Goal: Complete application form: Complete application form

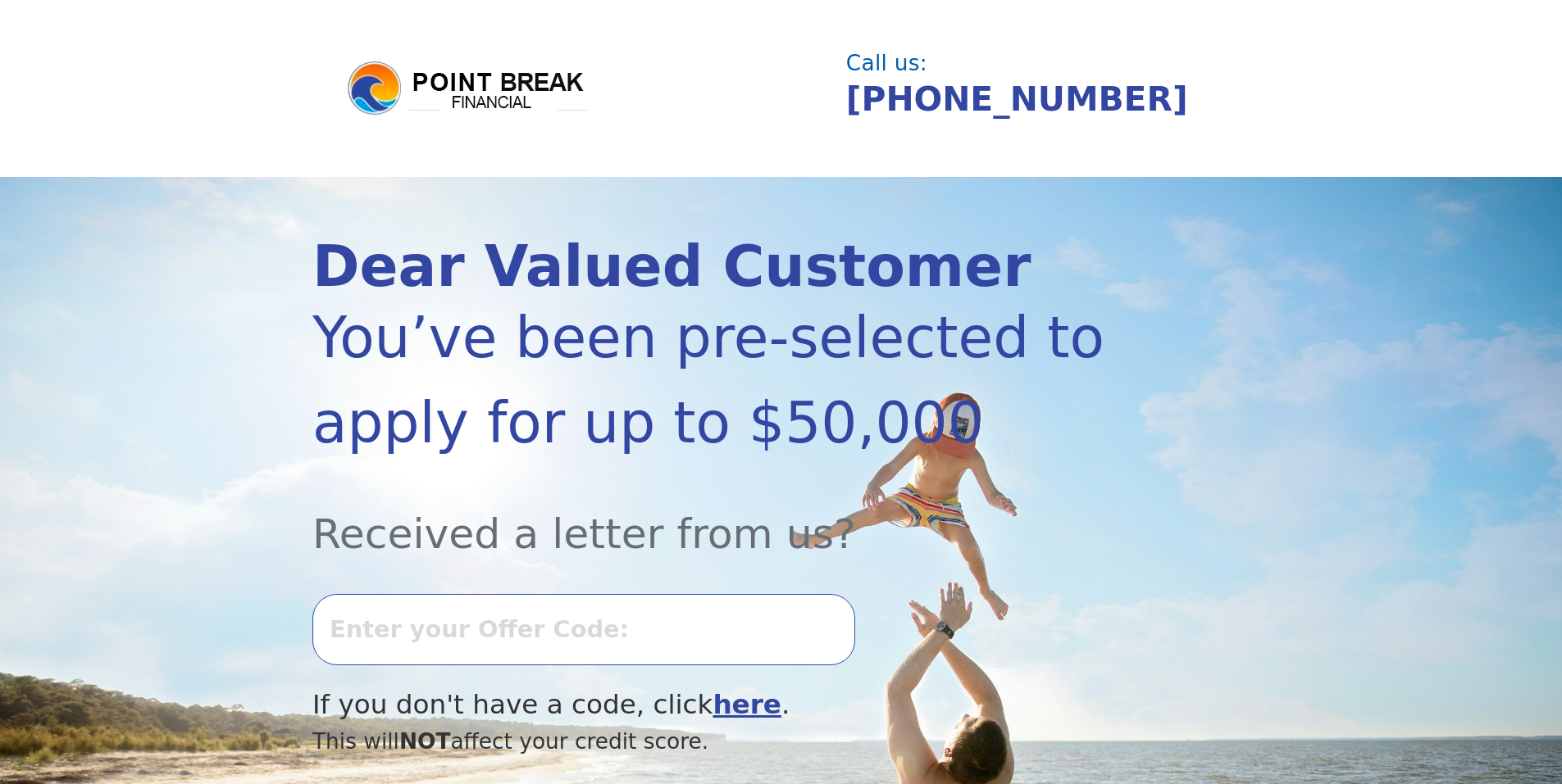
select select "Spanish"
click at [575, 633] on input "0917k-528098" at bounding box center [583, 629] width 542 height 70
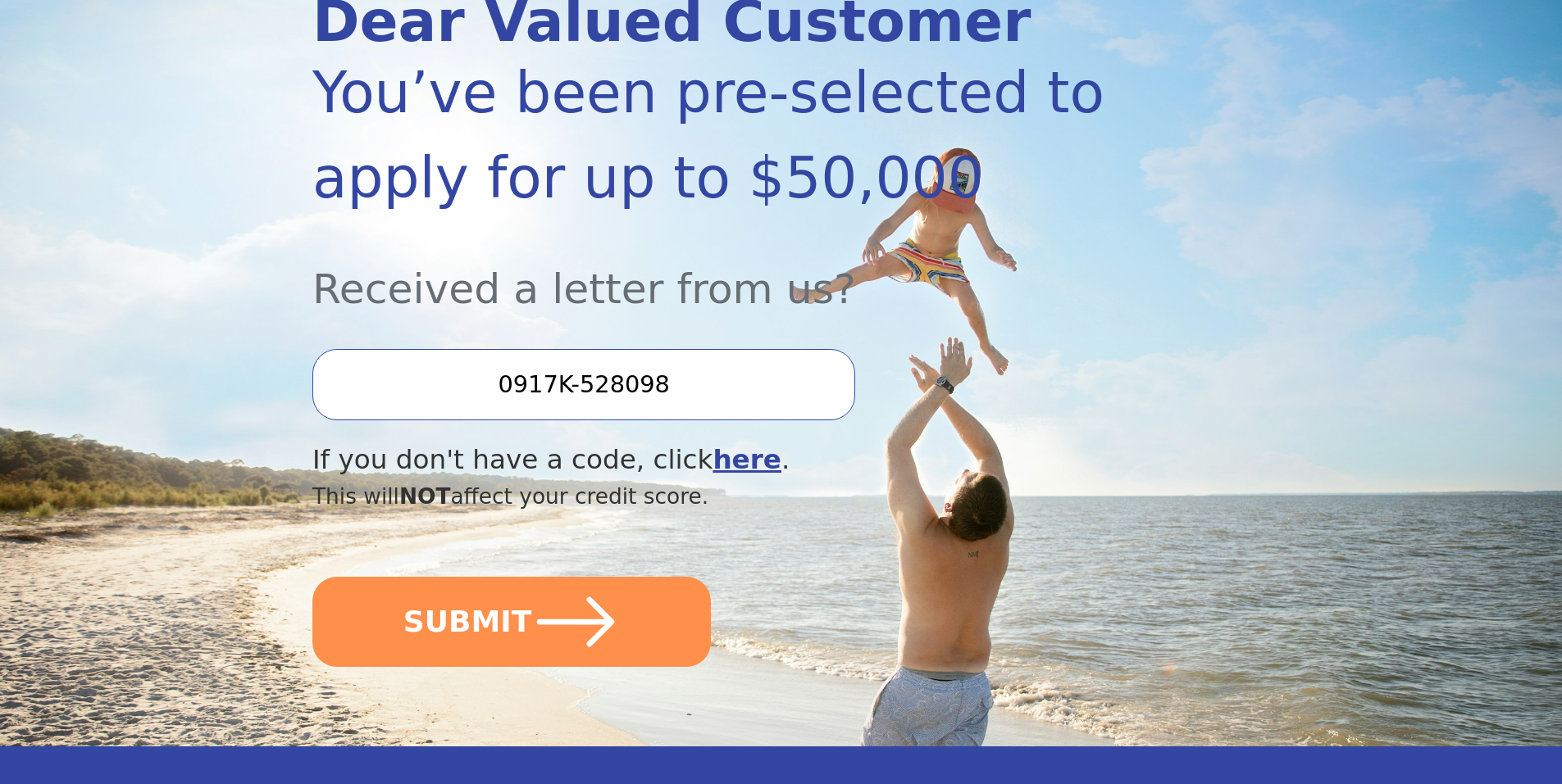
scroll to position [246, 0]
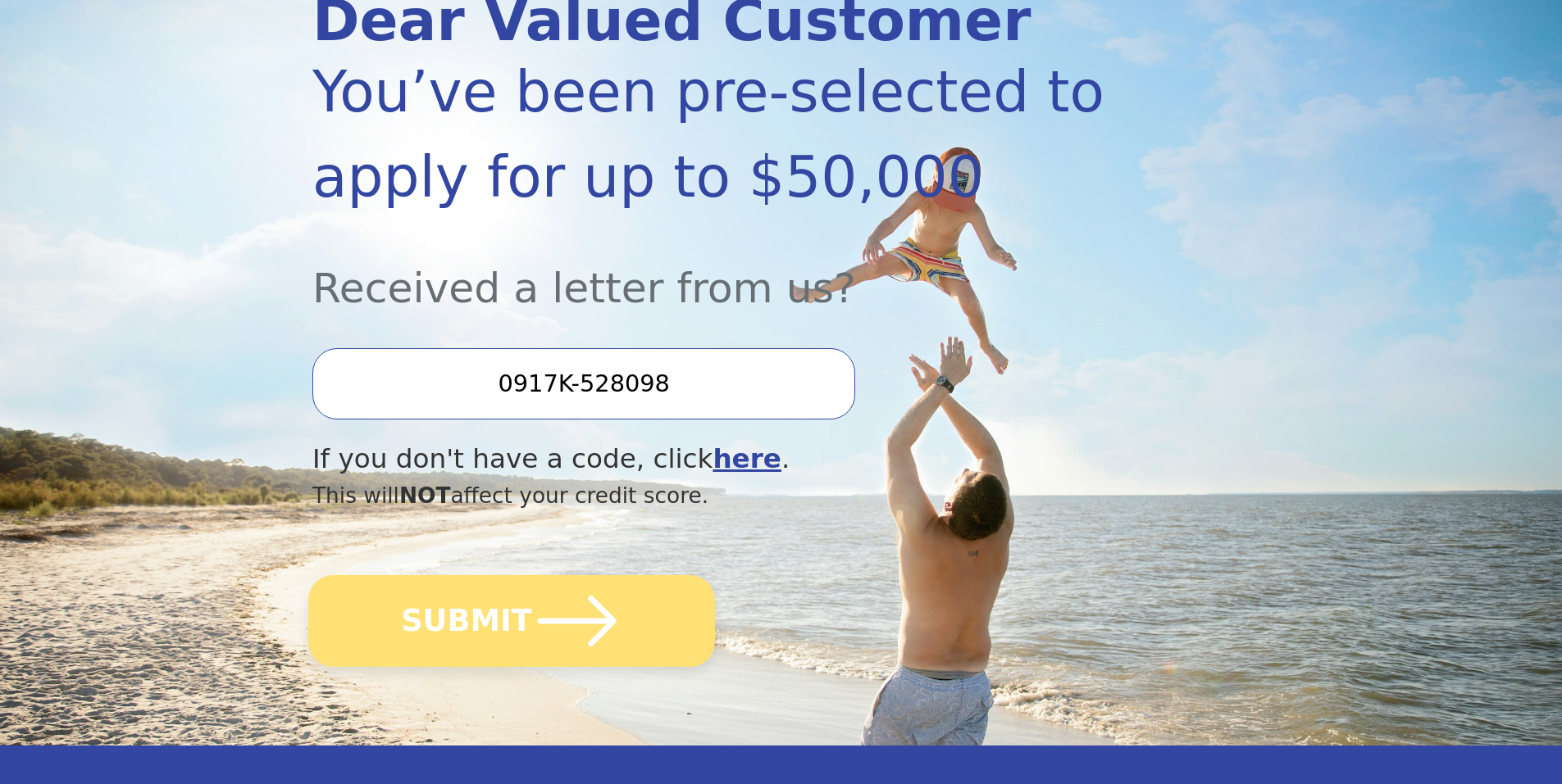
type input "0917K-528098"
click at [512, 614] on button "SUBMIT" at bounding box center [511, 621] width 407 height 92
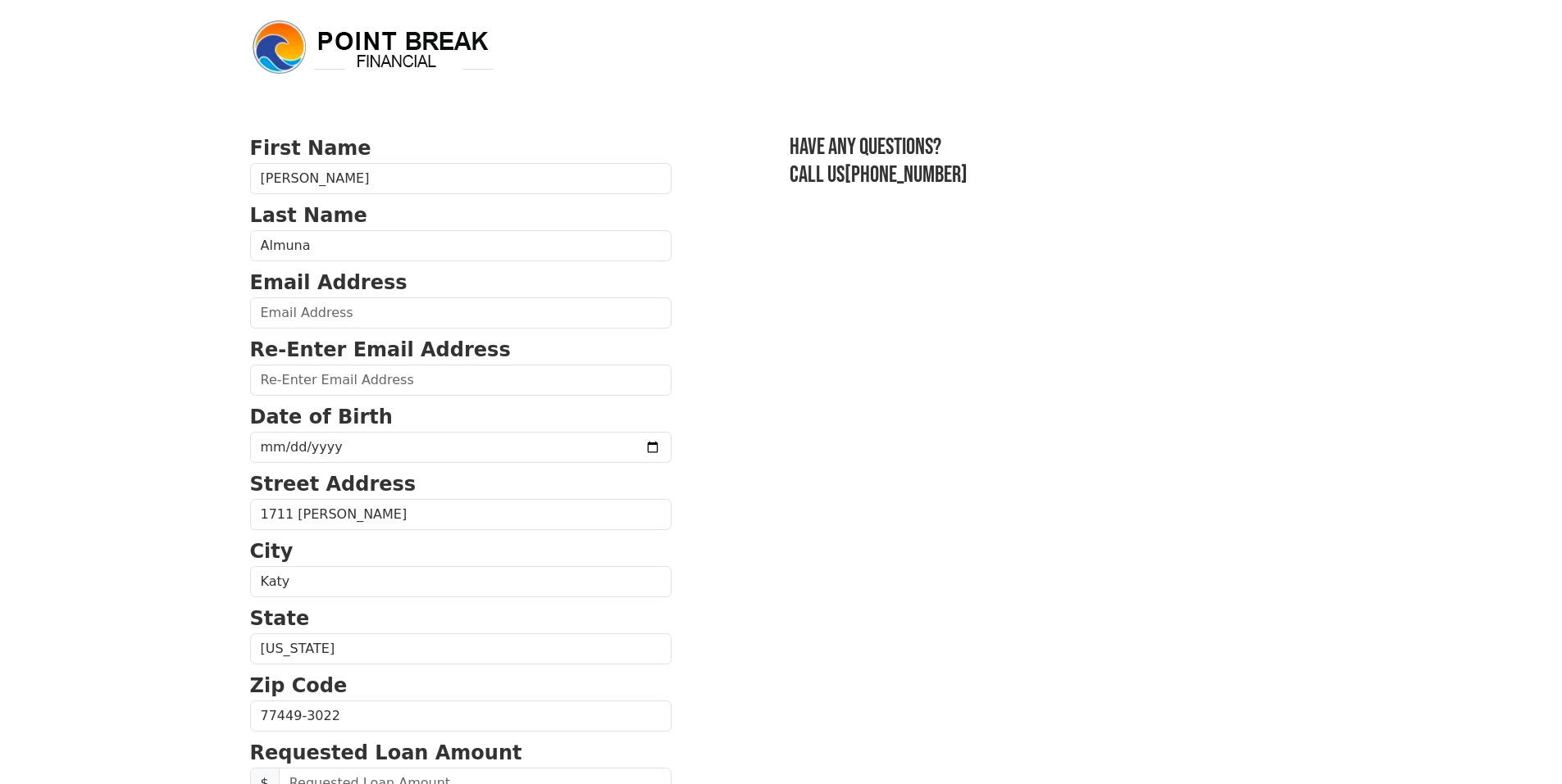
select select "Spanish"
click at [306, 314] on input "email" at bounding box center [461, 313] width 421 height 31
type input "[EMAIL_ADDRESS][DOMAIN_NAME]"
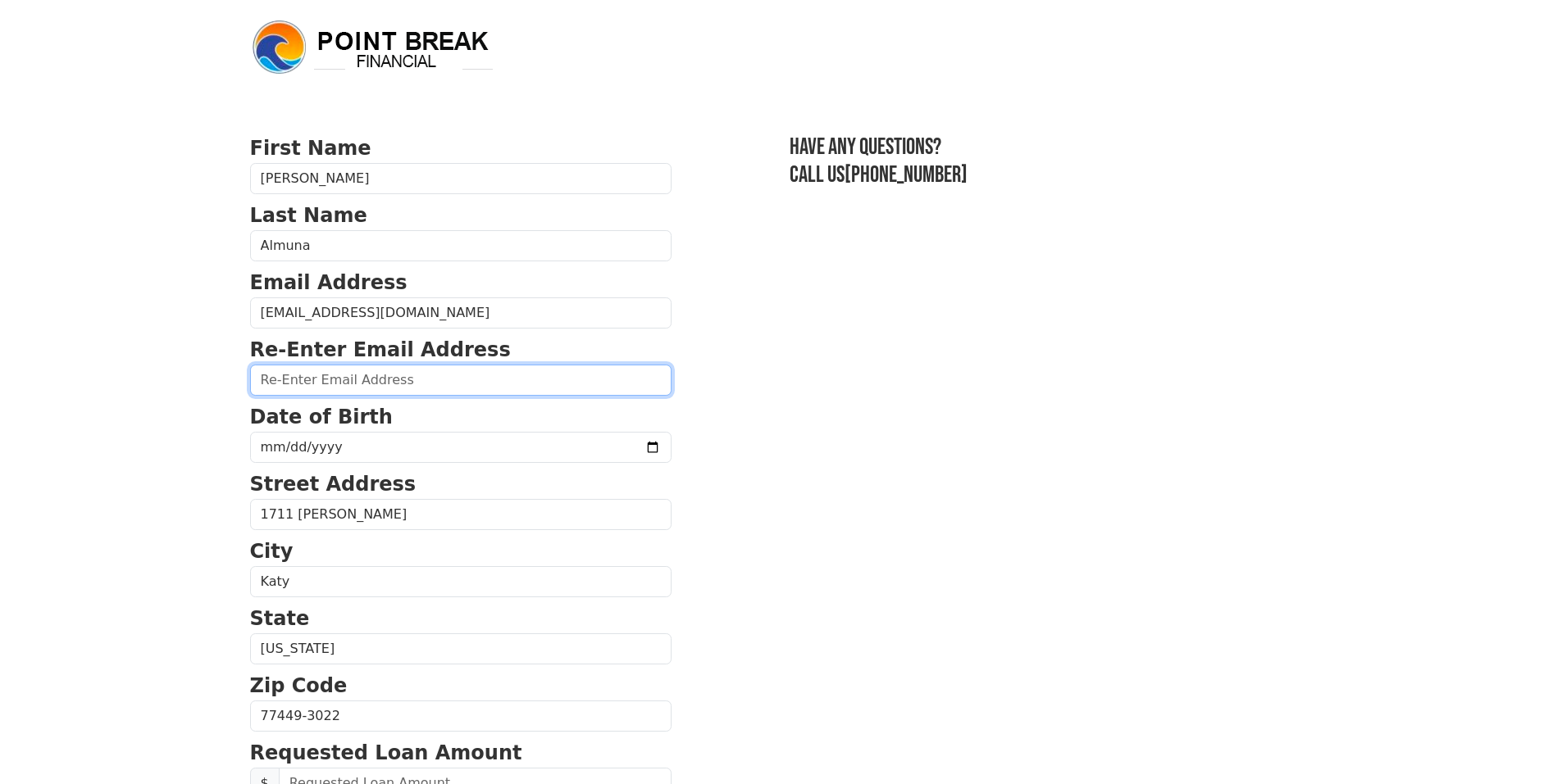
type input "[EMAIL_ADDRESS][DOMAIN_NAME]"
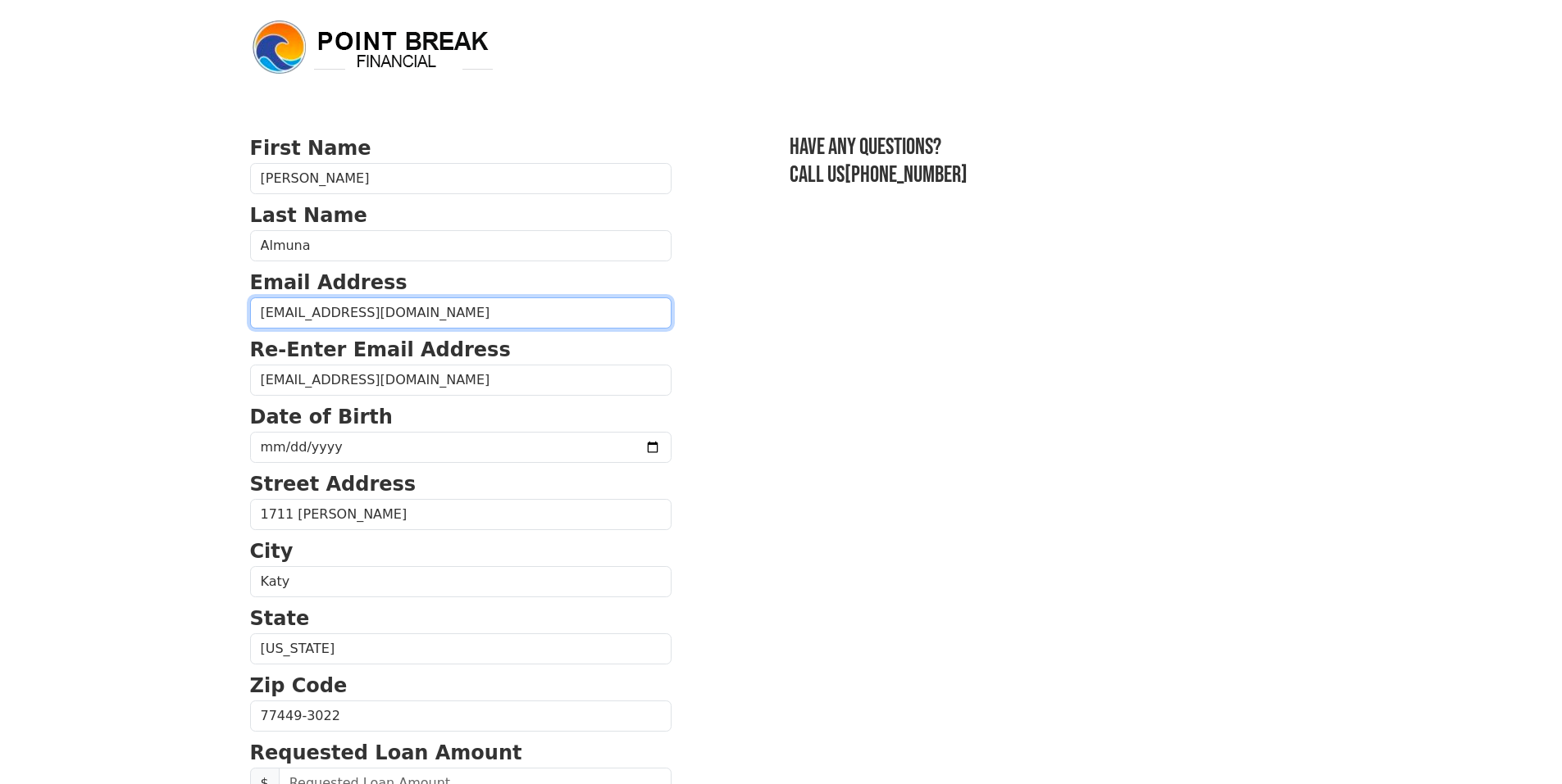
type input "[PHONE_NUMBER]"
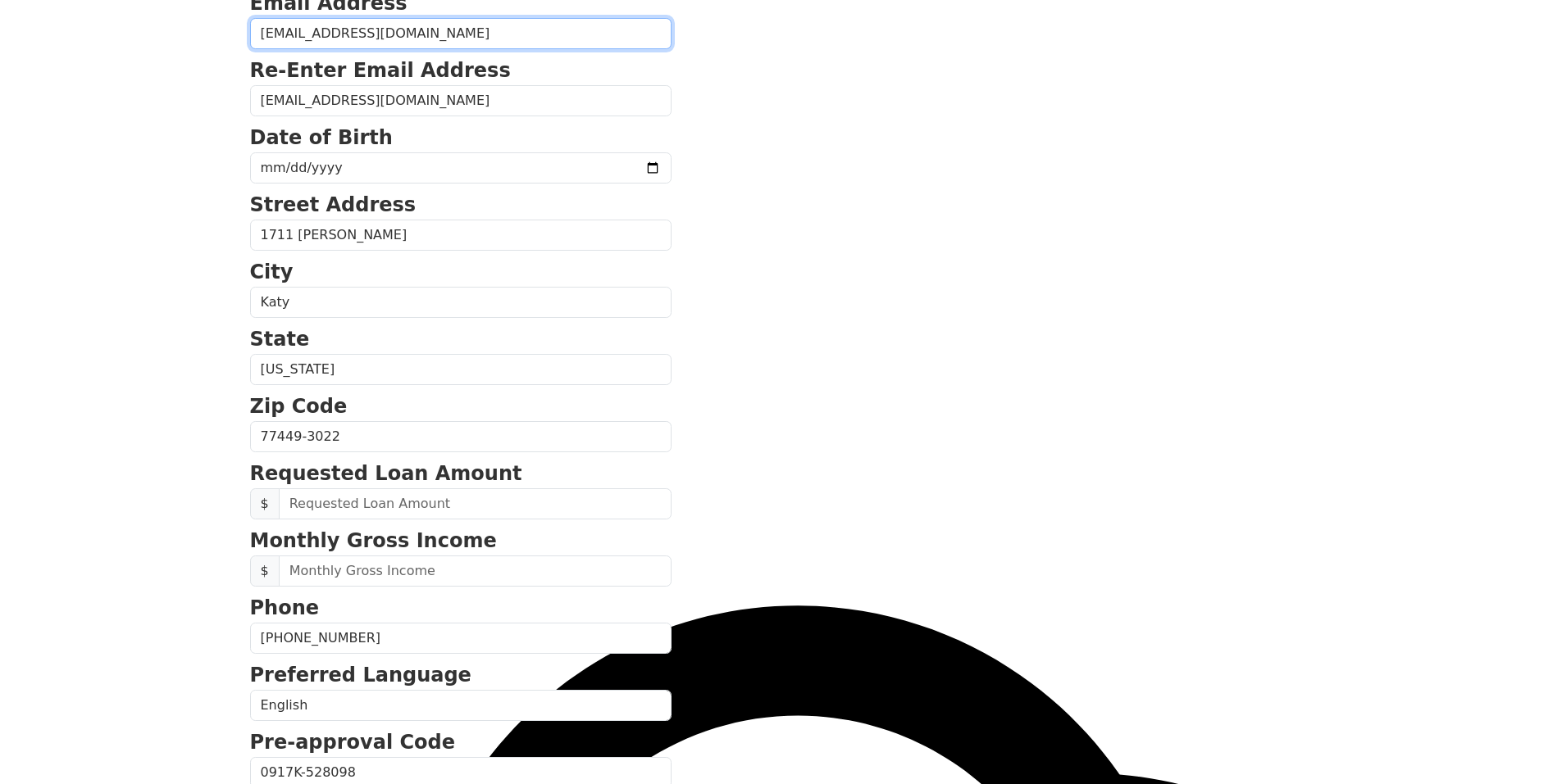
scroll to position [275, 0]
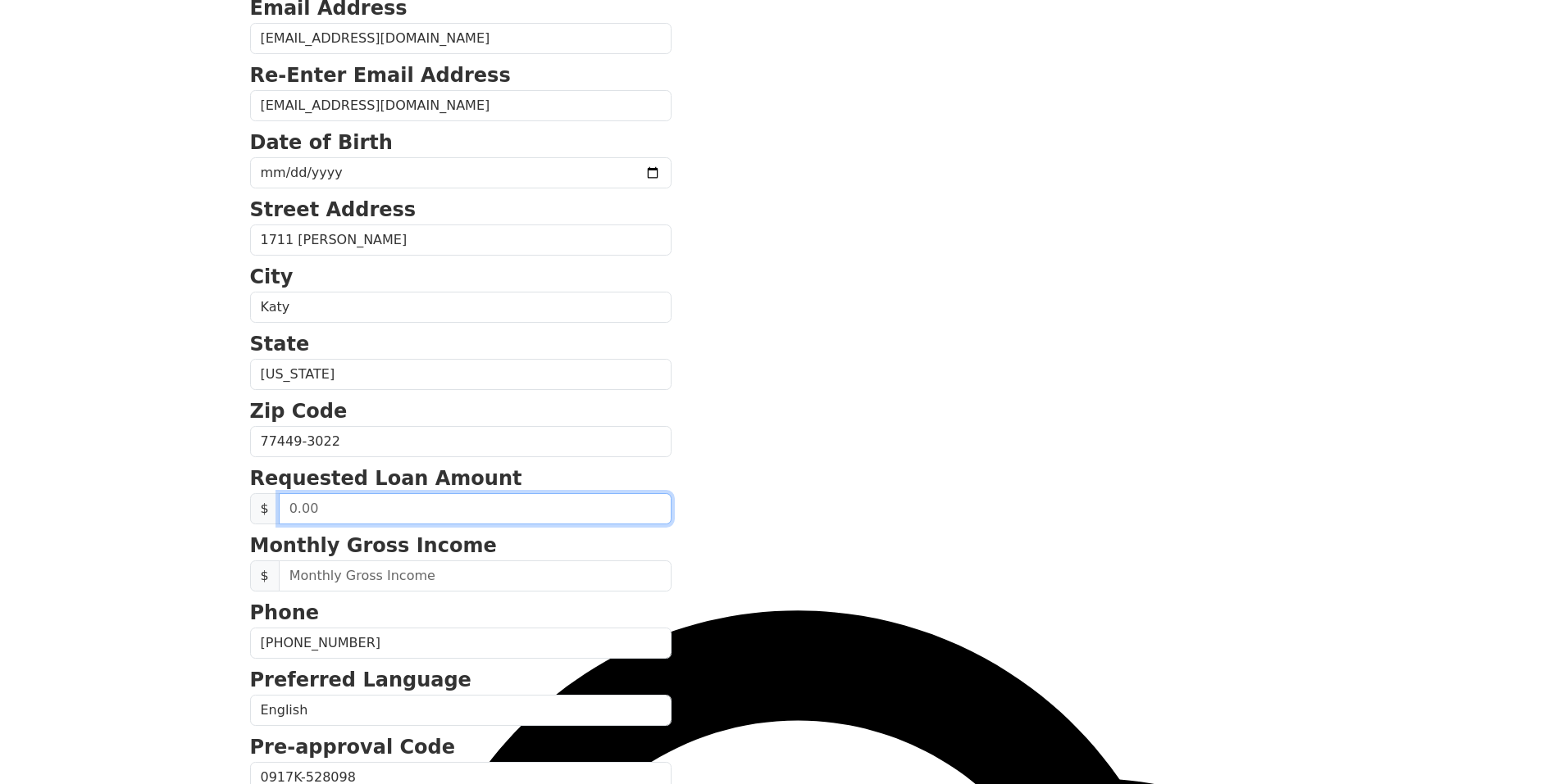
click at [392, 518] on input "text" at bounding box center [476, 509] width 393 height 31
type input "5.00"
type input "2.00"
type input "50,000.00"
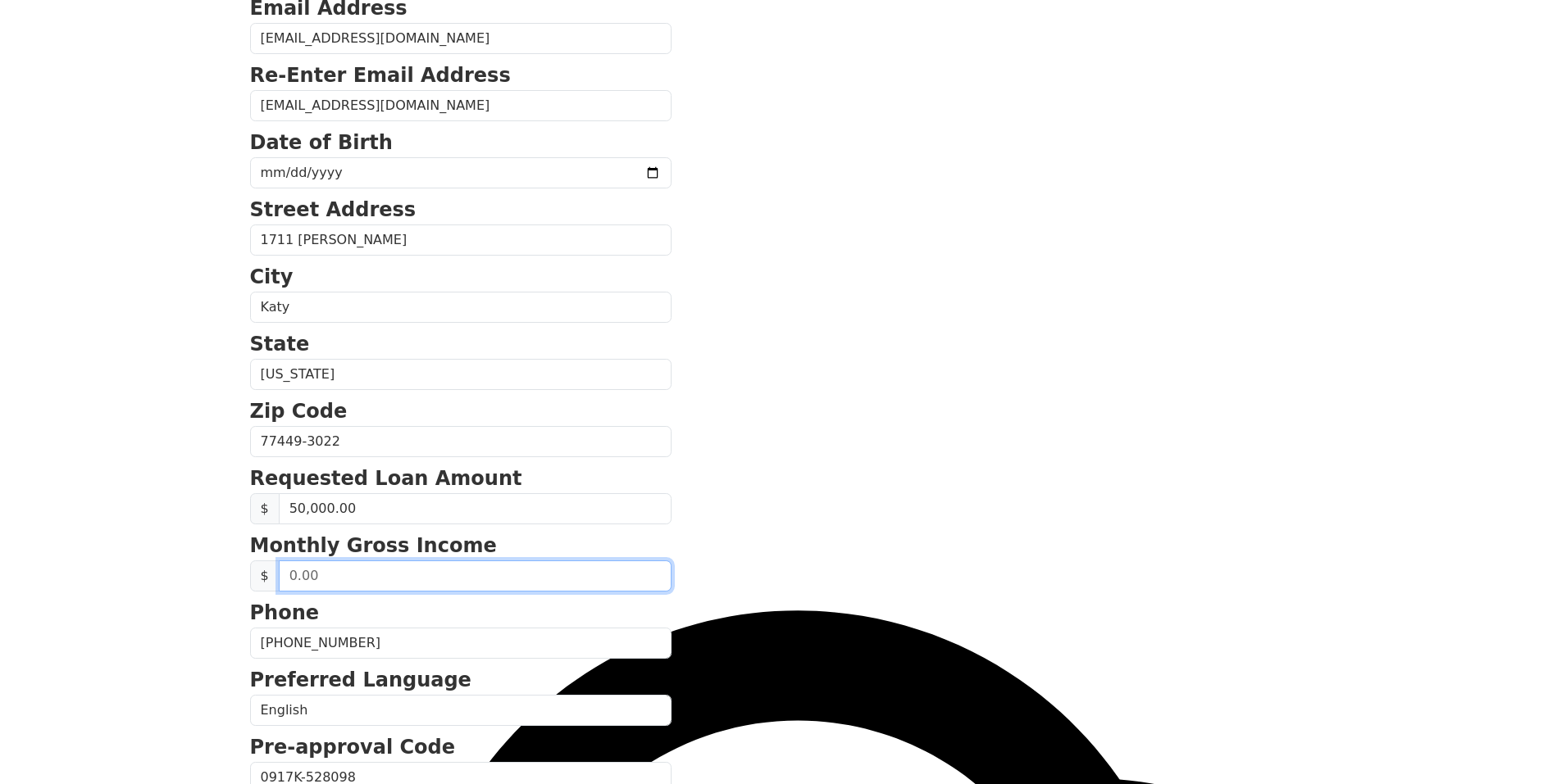
click at [489, 590] on input "text" at bounding box center [476, 576] width 393 height 31
type input "8,000.00"
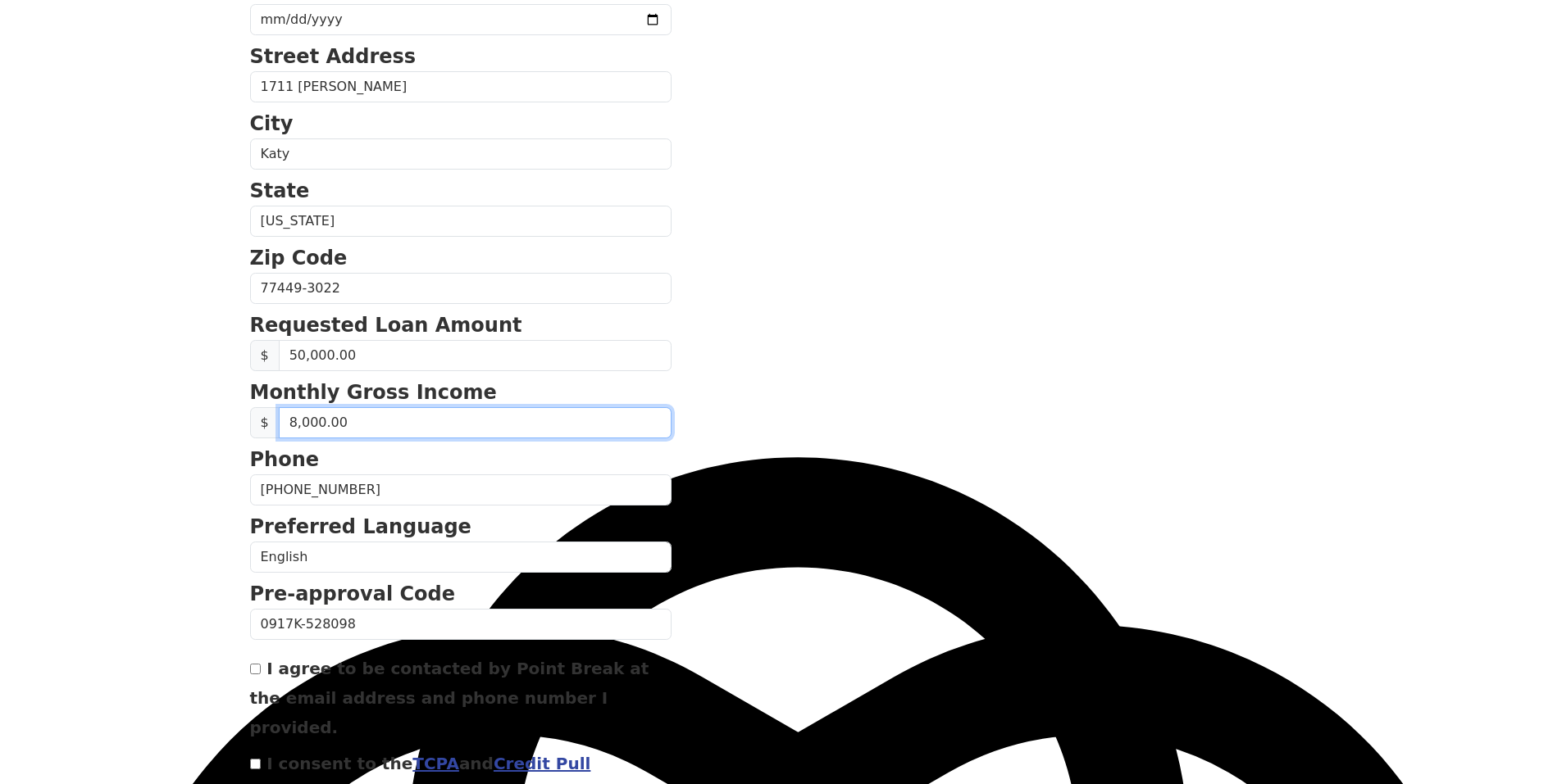
scroll to position [438, 0]
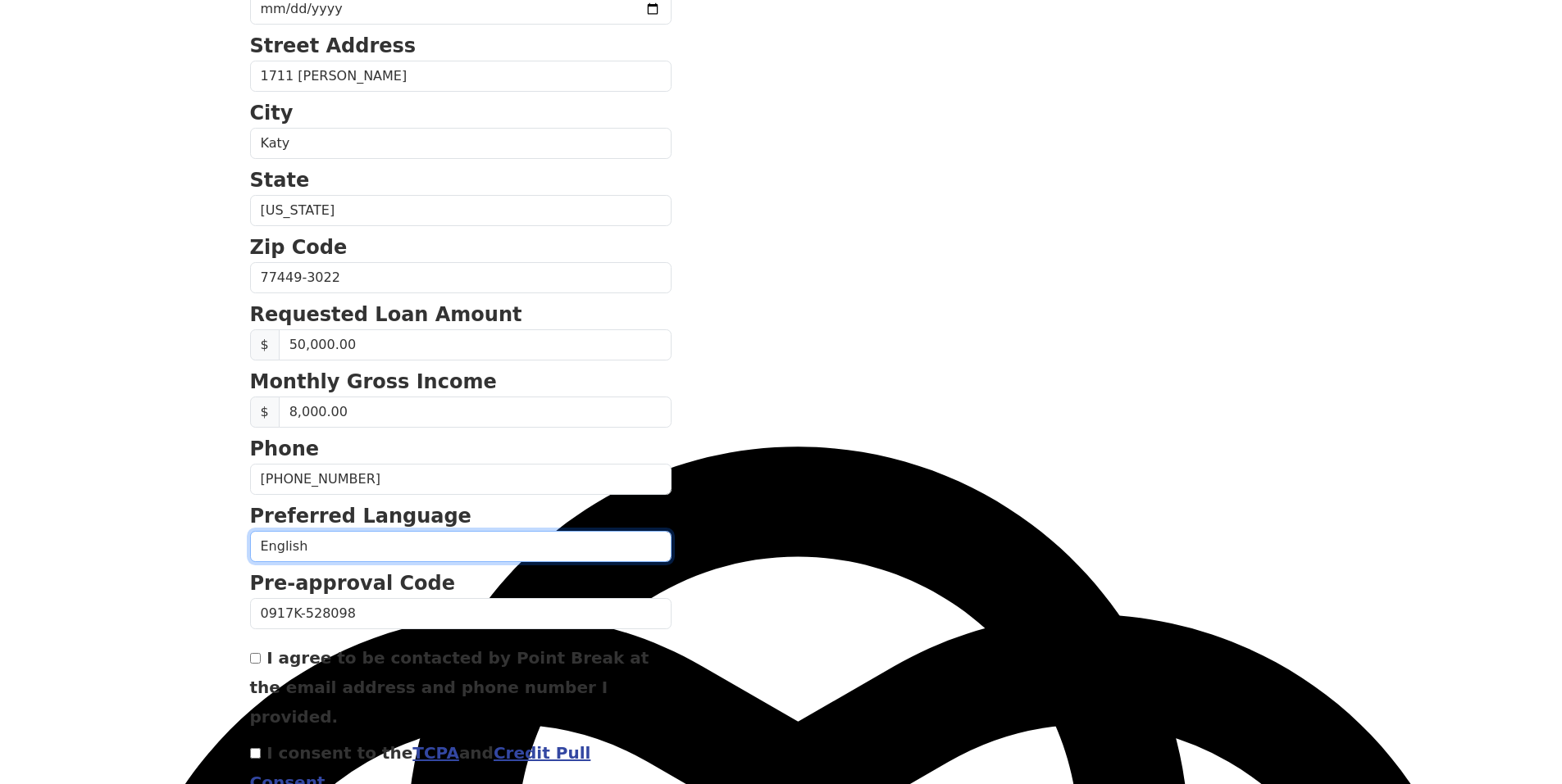
click at [348, 559] on select "English Spanish" at bounding box center [461, 546] width 421 height 31
select select "Spanish"
click at [250, 531] on select "English Spanish" at bounding box center [461, 546] width 421 height 31
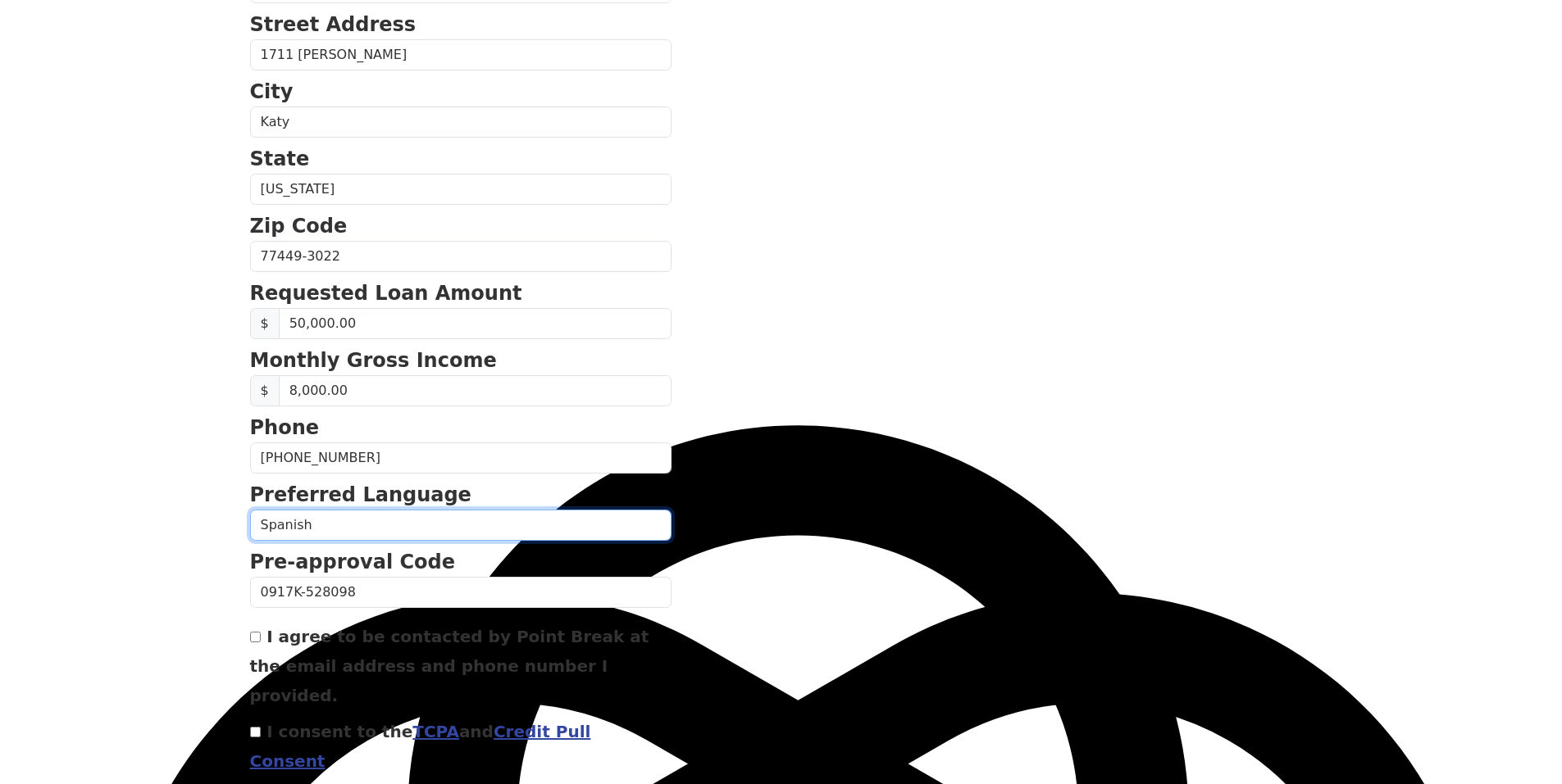
scroll to position [521, 0]
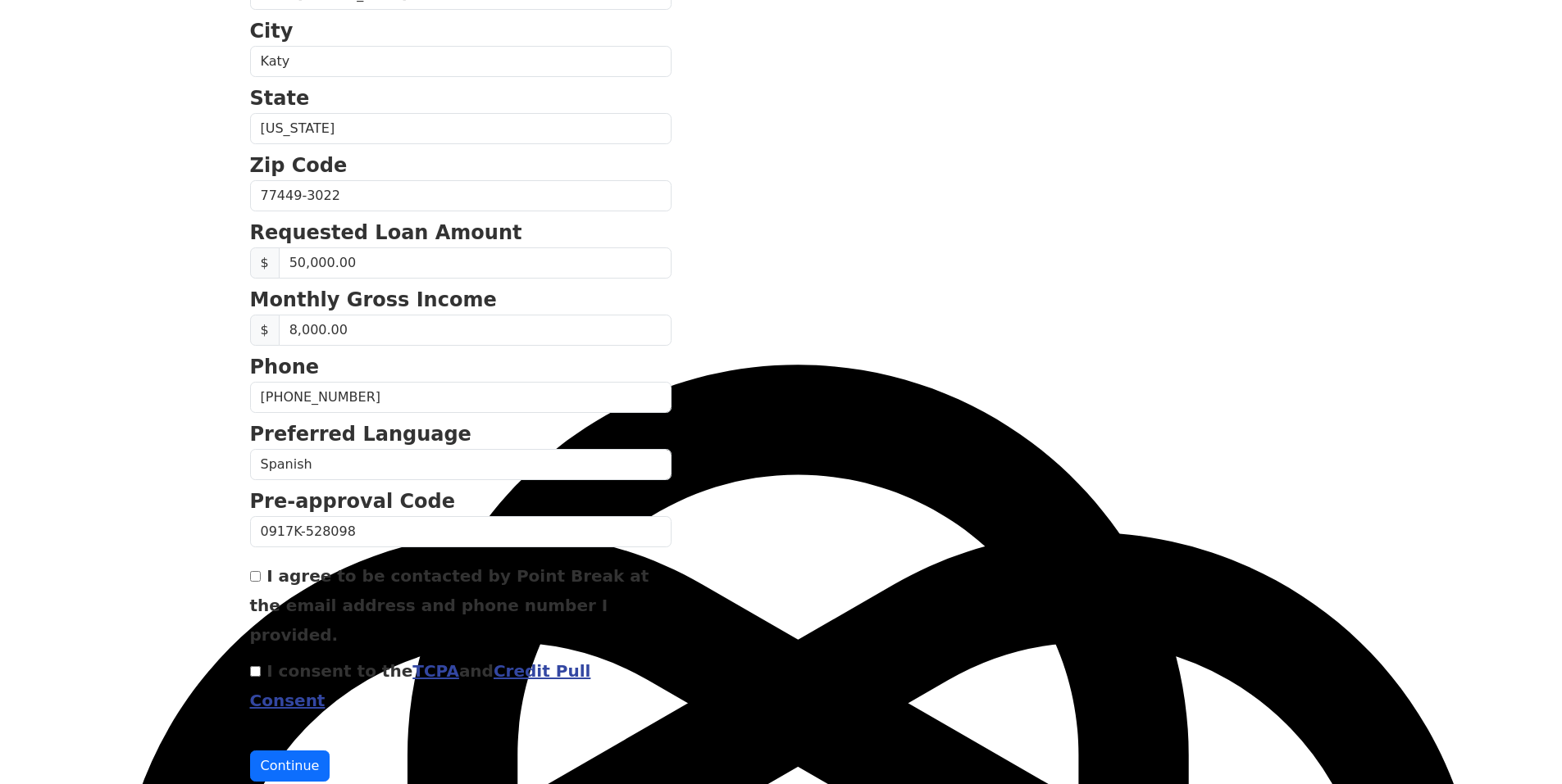
click at [258, 580] on input "I agree to be contacted by Point Break at the email address and phone number I …" at bounding box center [255, 576] width 11 height 11
checkbox input "true"
click at [259, 666] on input "I consent to the TCPA and Credit Pull Consent" at bounding box center [255, 671] width 11 height 11
checkbox input "true"
click at [302, 751] on button "Continue" at bounding box center [290, 767] width 80 height 31
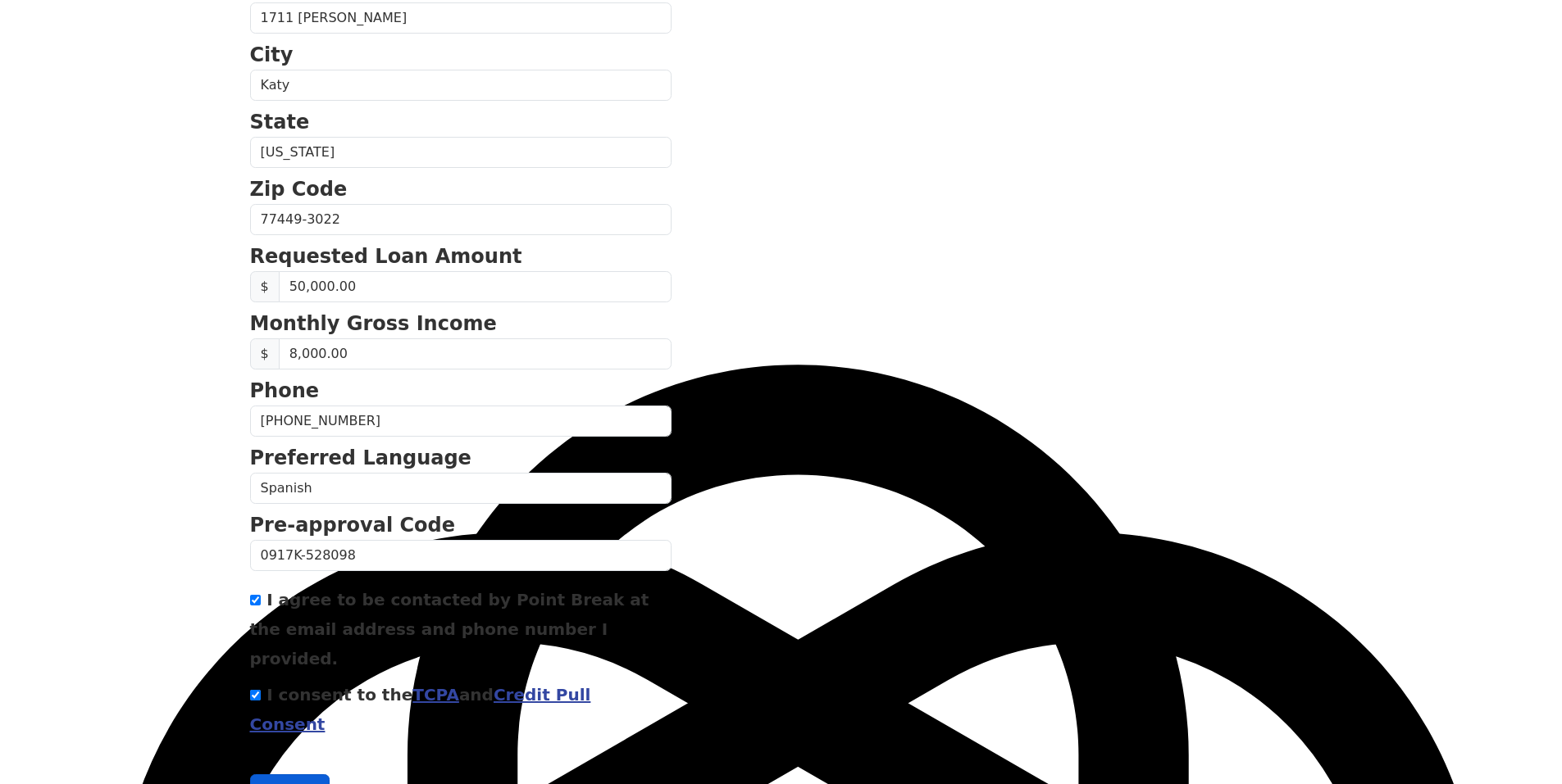
scroll to position [544, 0]
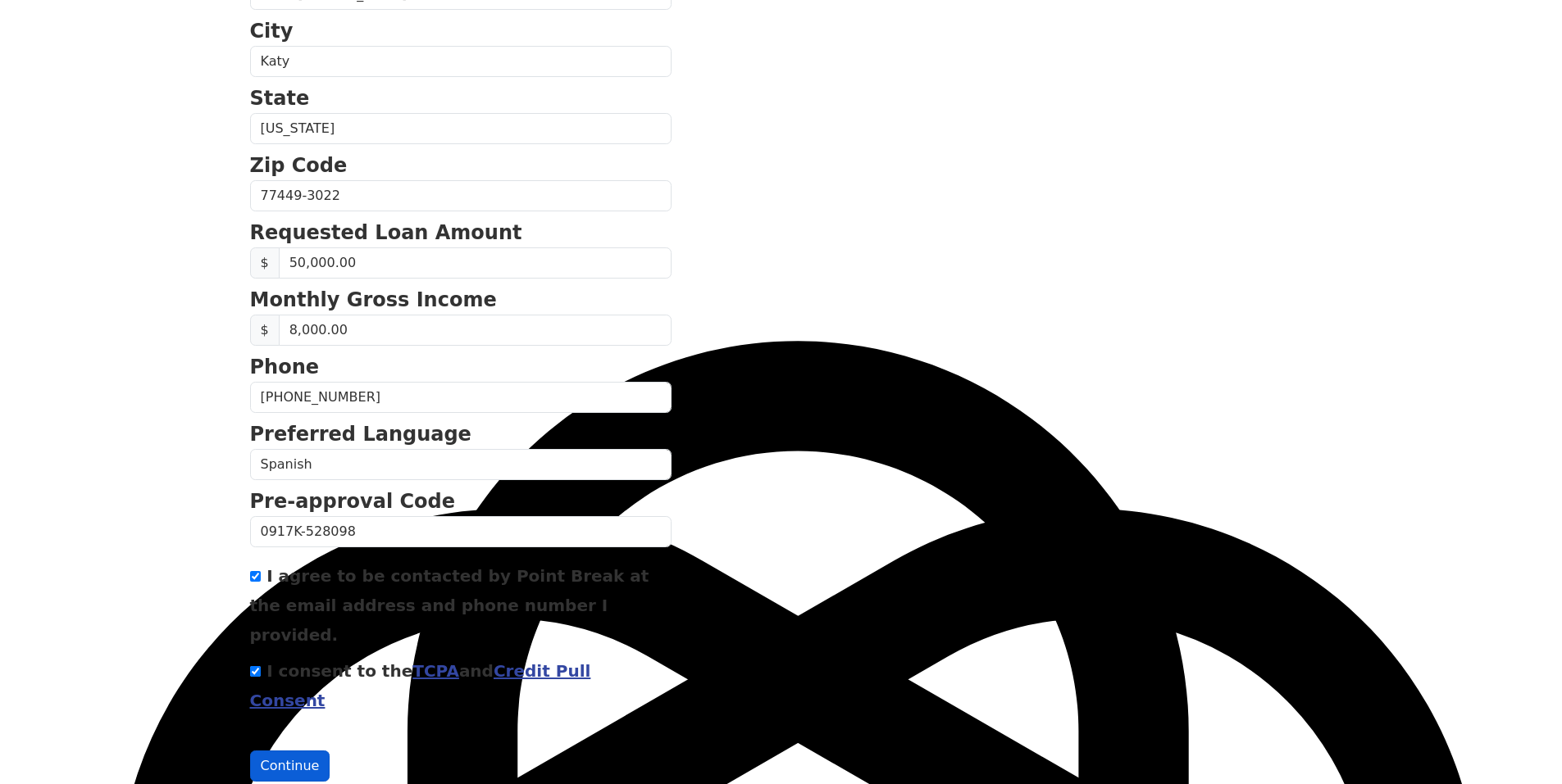
click at [310, 751] on button "Continue" at bounding box center [290, 767] width 80 height 31
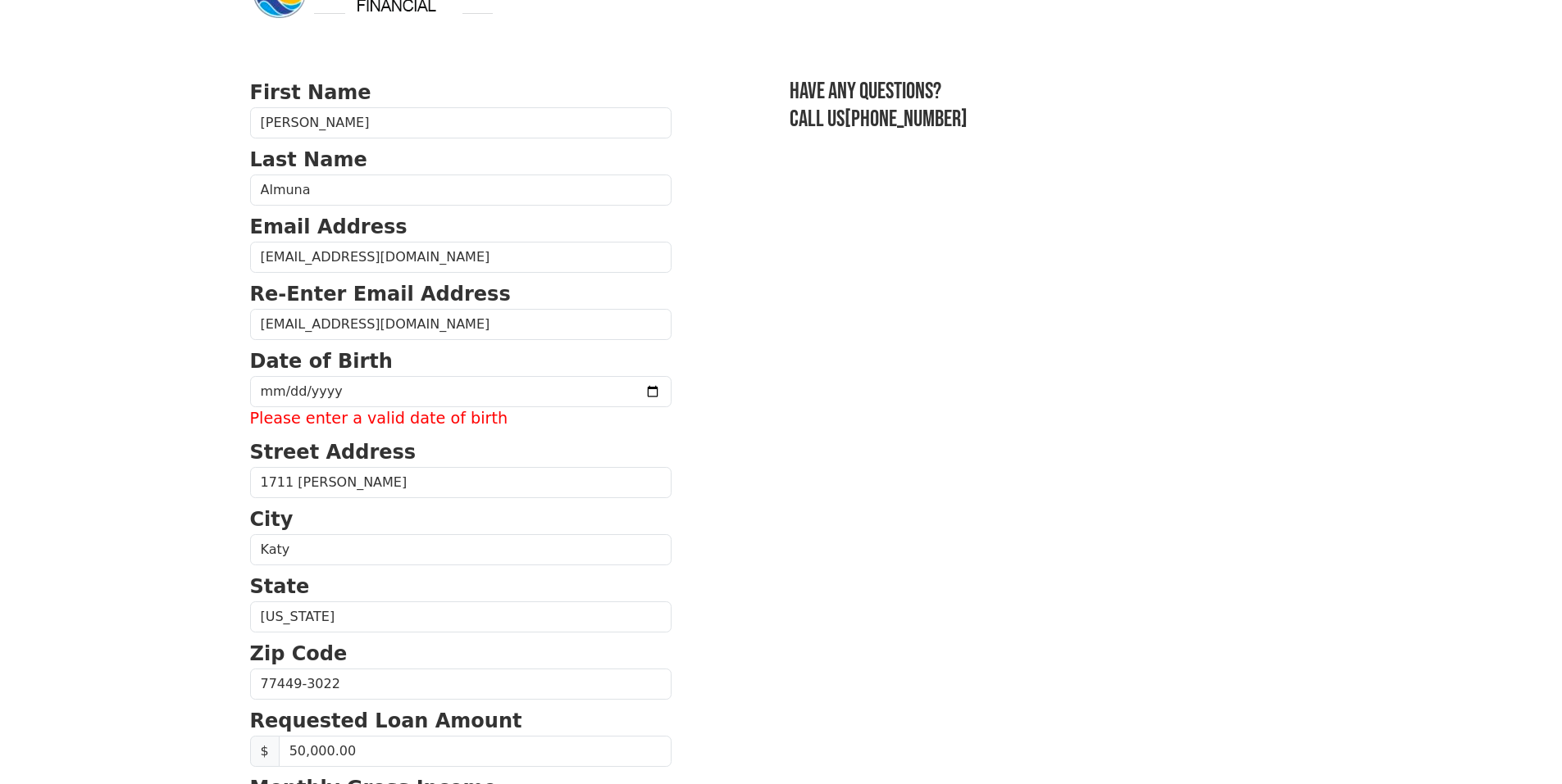
scroll to position [0, 0]
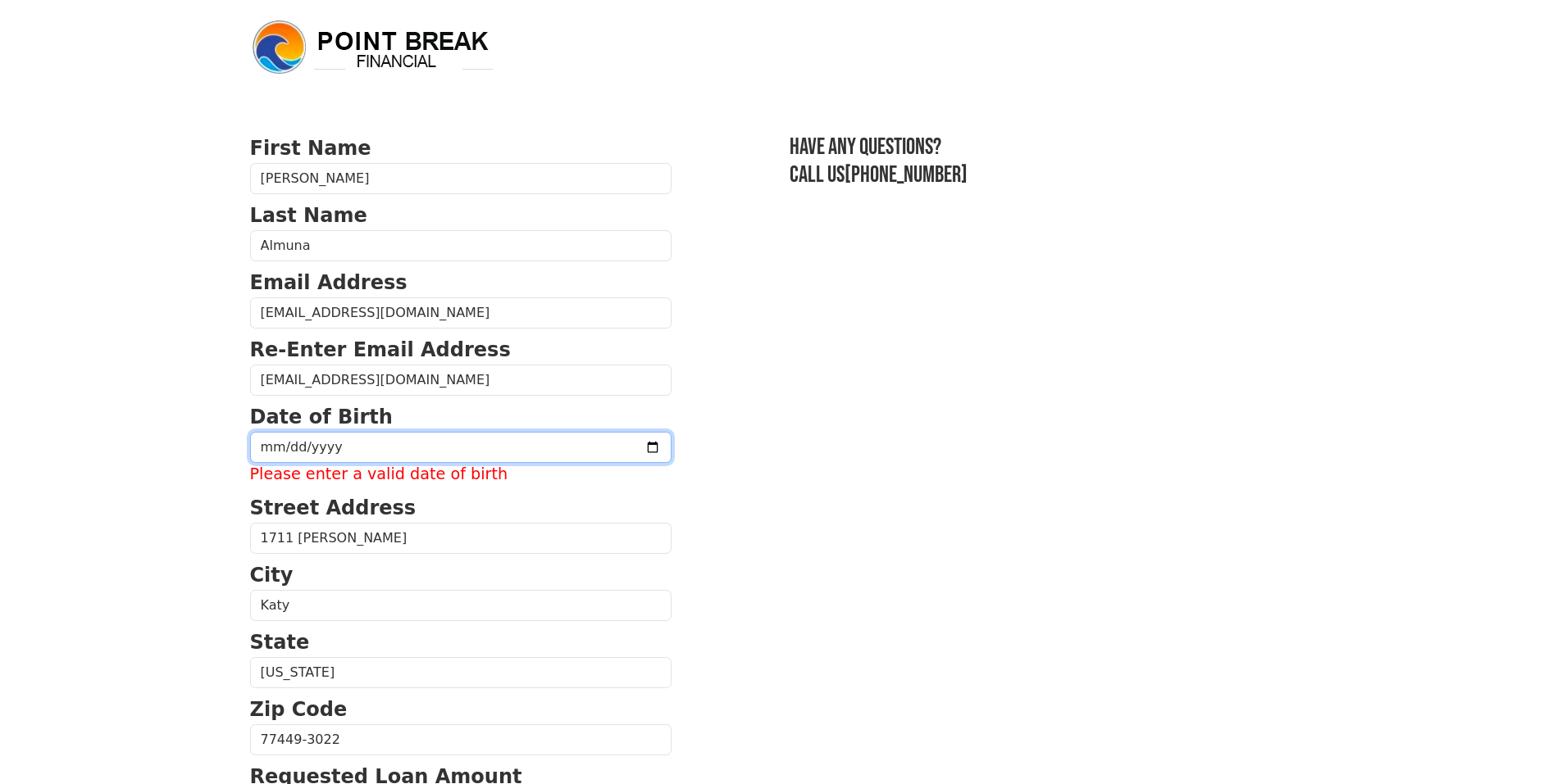
click at [284, 446] on input "date" at bounding box center [461, 447] width 421 height 31
click at [267, 446] on input "date" at bounding box center [461, 447] width 421 height 31
type input "[DATE]"
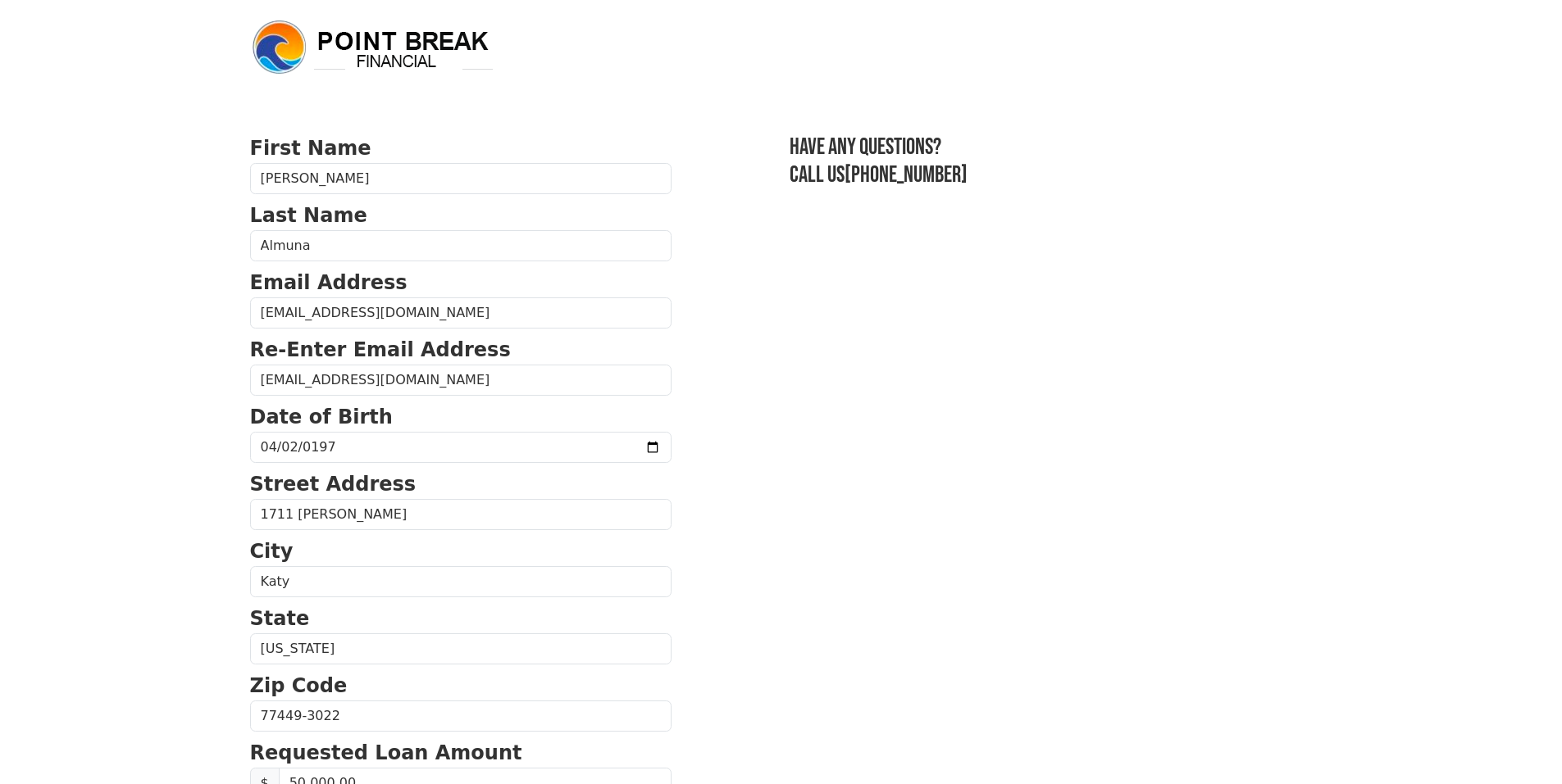
click at [935, 470] on section "First Name [PERSON_NAME] Last Name Almuna Email Address [EMAIL_ADDRESS][DOMAIN_…" at bounding box center [781, 718] width 1063 height 1169
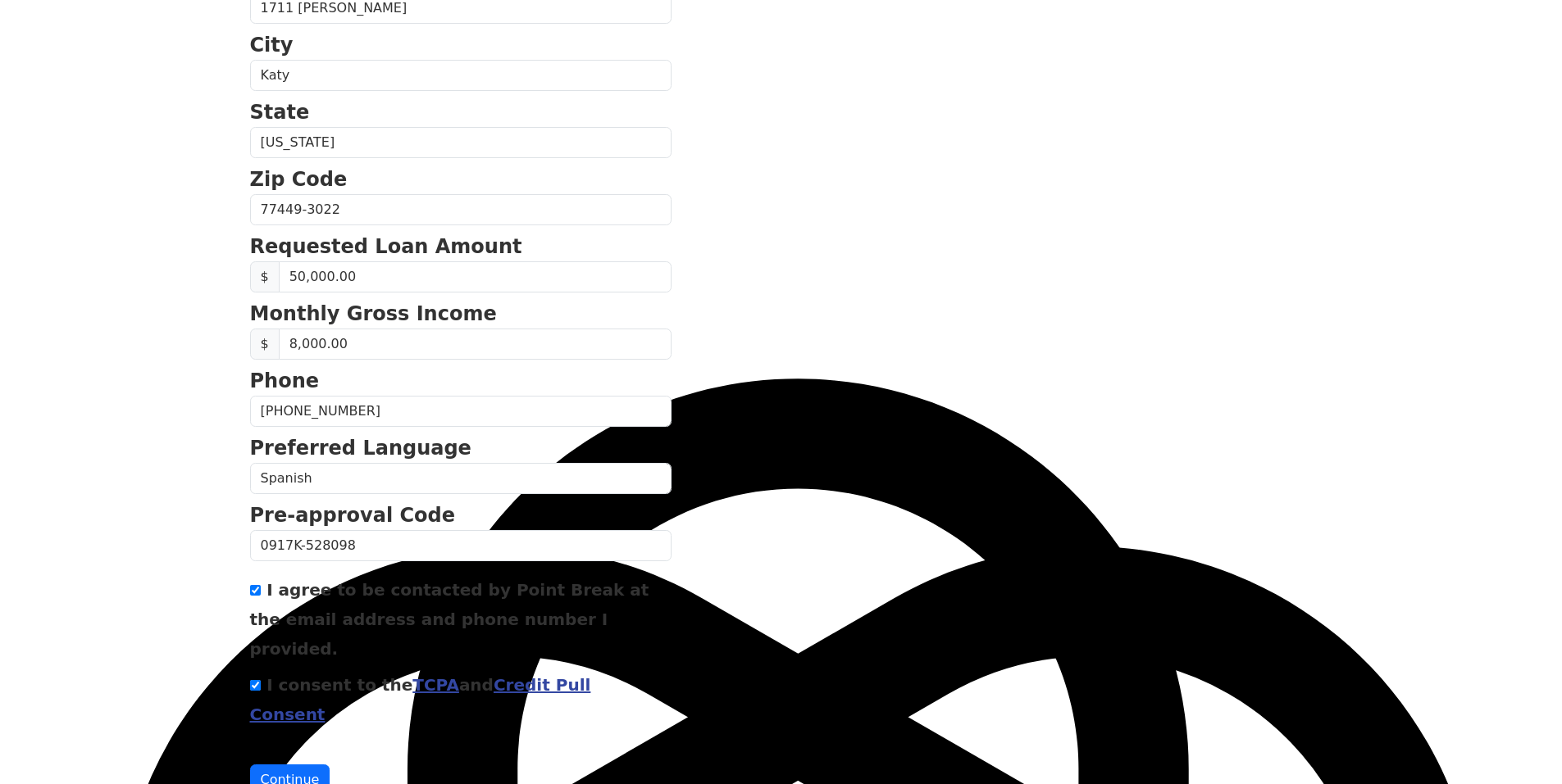
scroll to position [521, 0]
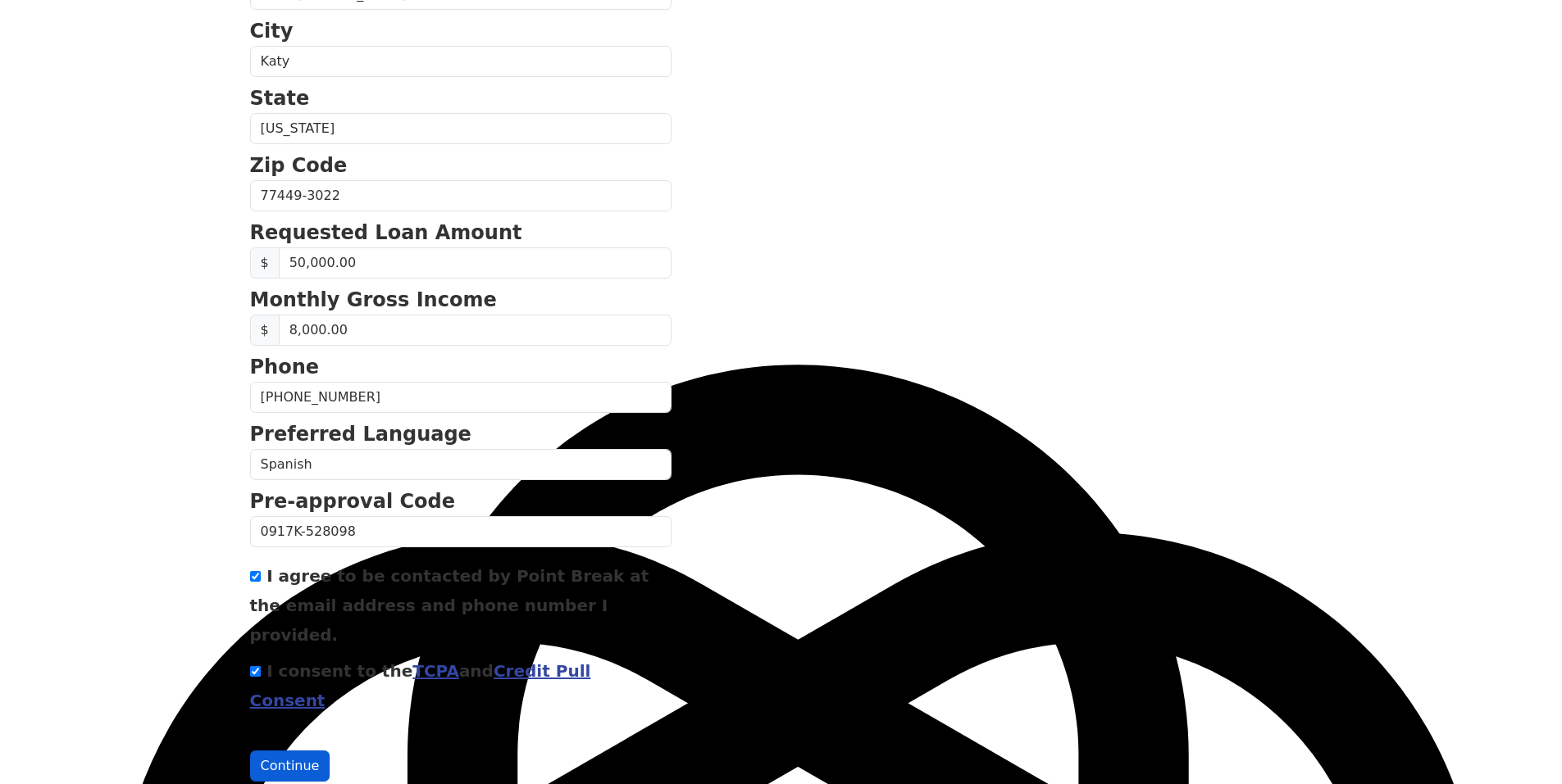
click at [287, 751] on button "Continue" at bounding box center [290, 767] width 80 height 31
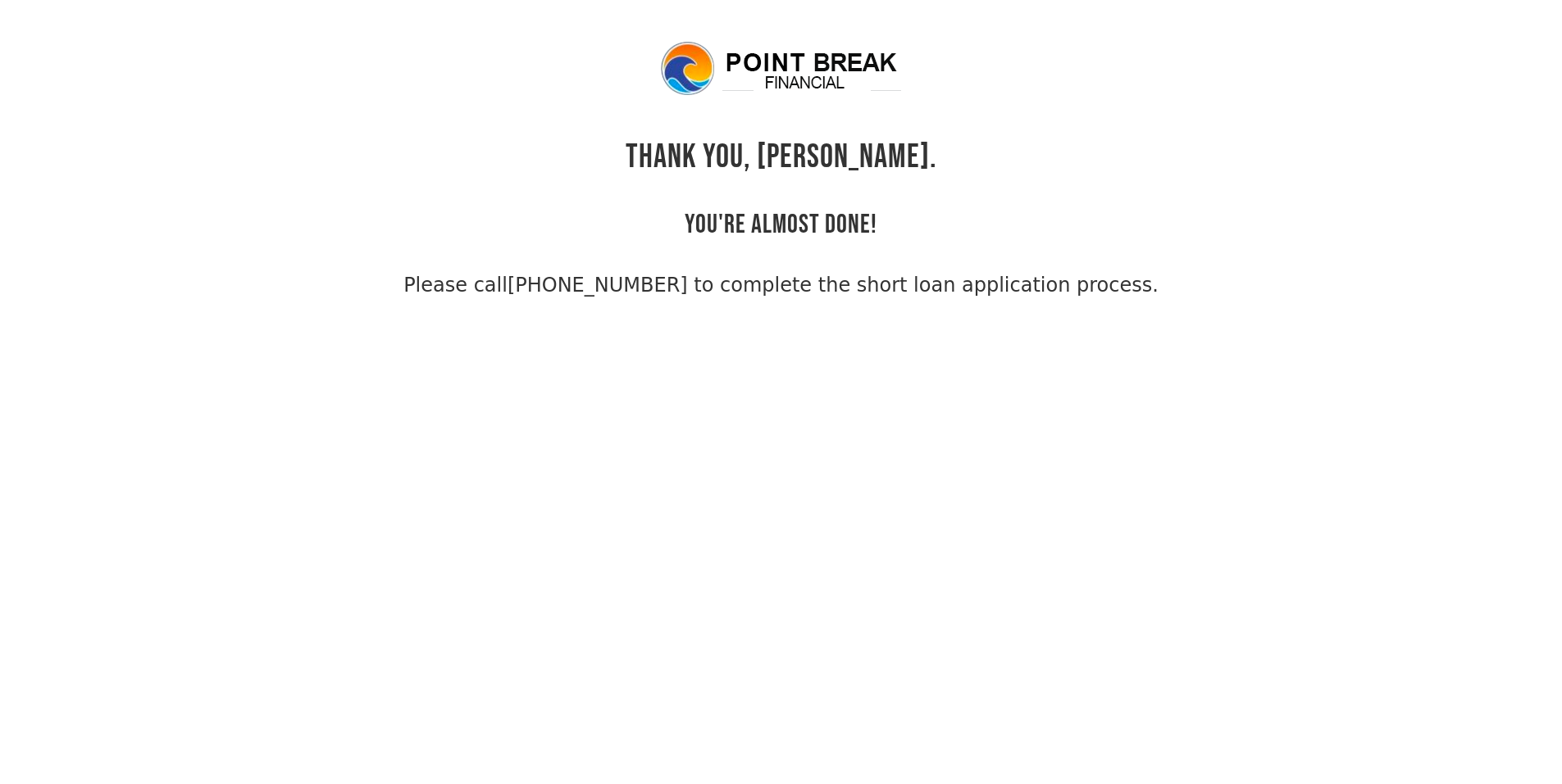
select select "Spanish"
